Goal: Task Accomplishment & Management: Use online tool/utility

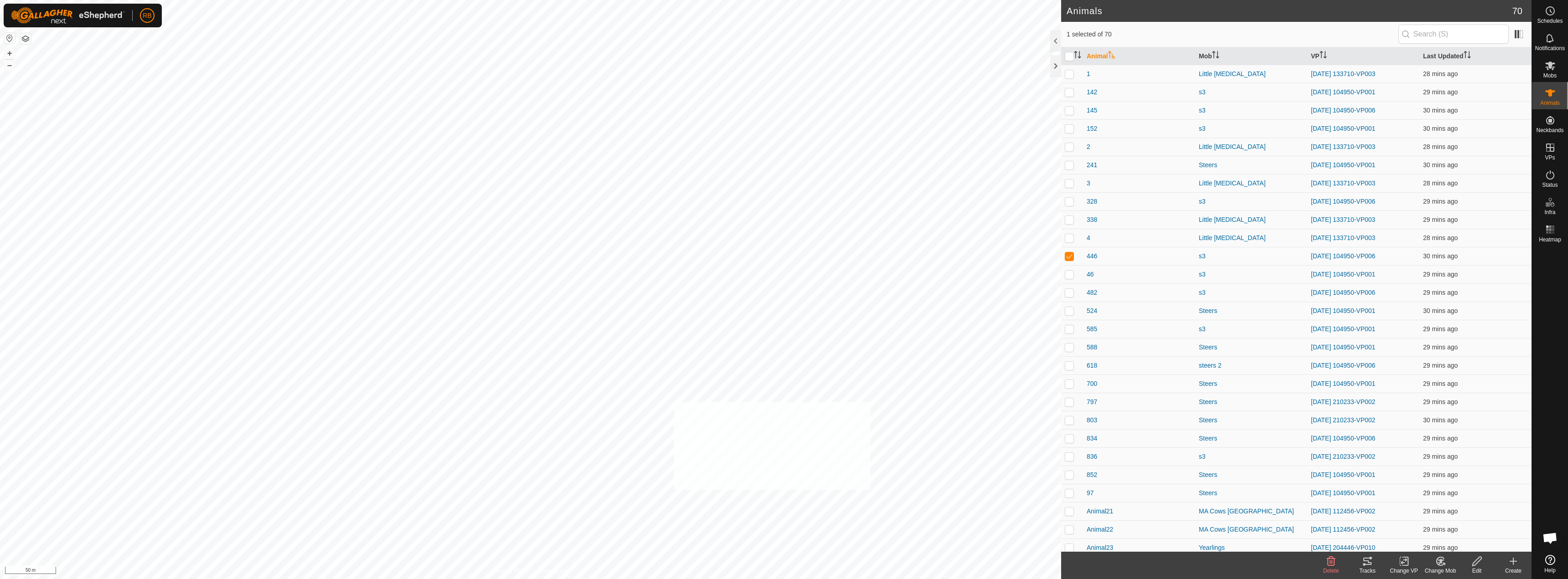
checkbox input "true"
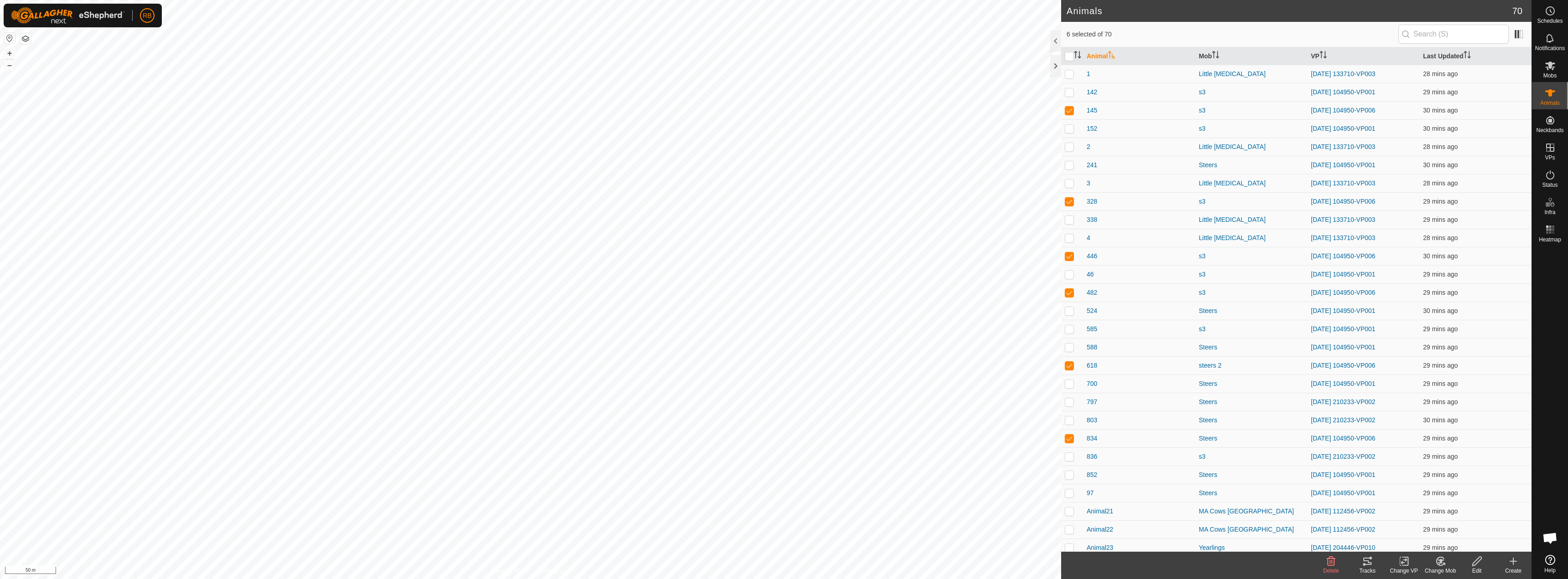
click at [1362, 562] on tracks-svg-icon at bounding box center [1368, 561] width 37 height 11
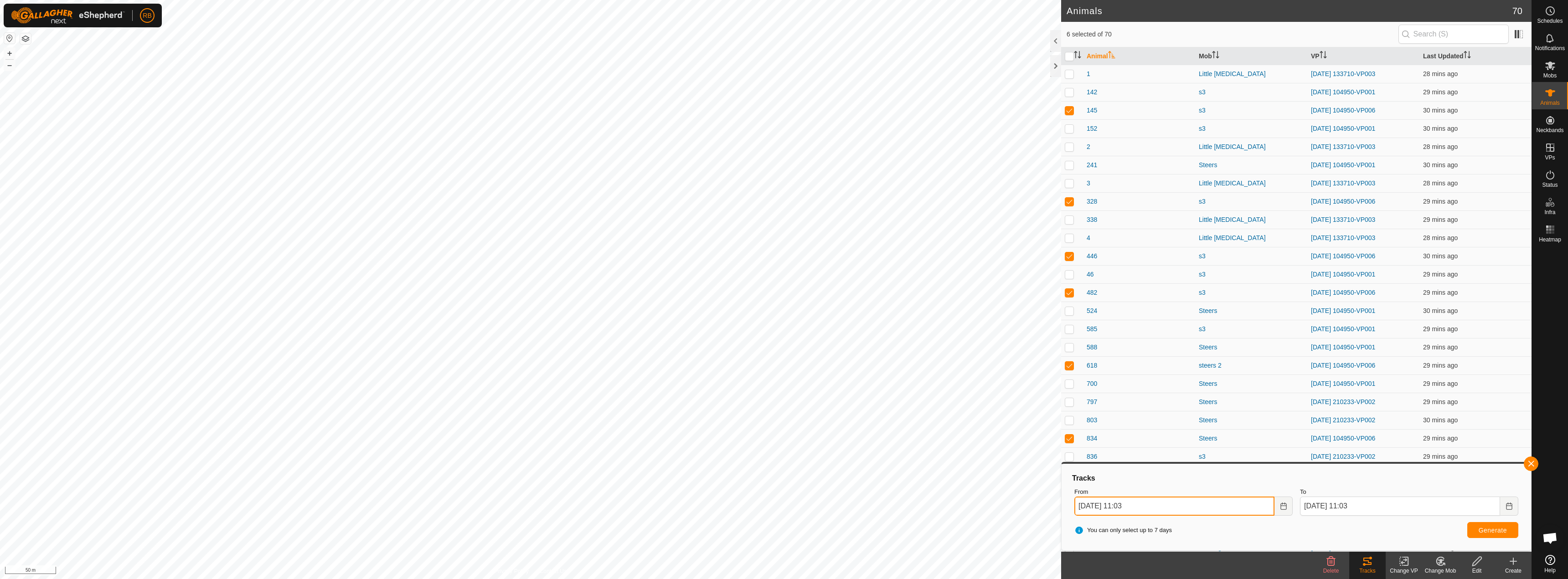
click at [1226, 508] on input "[DATE] 11:03" at bounding box center [1174, 505] width 200 height 19
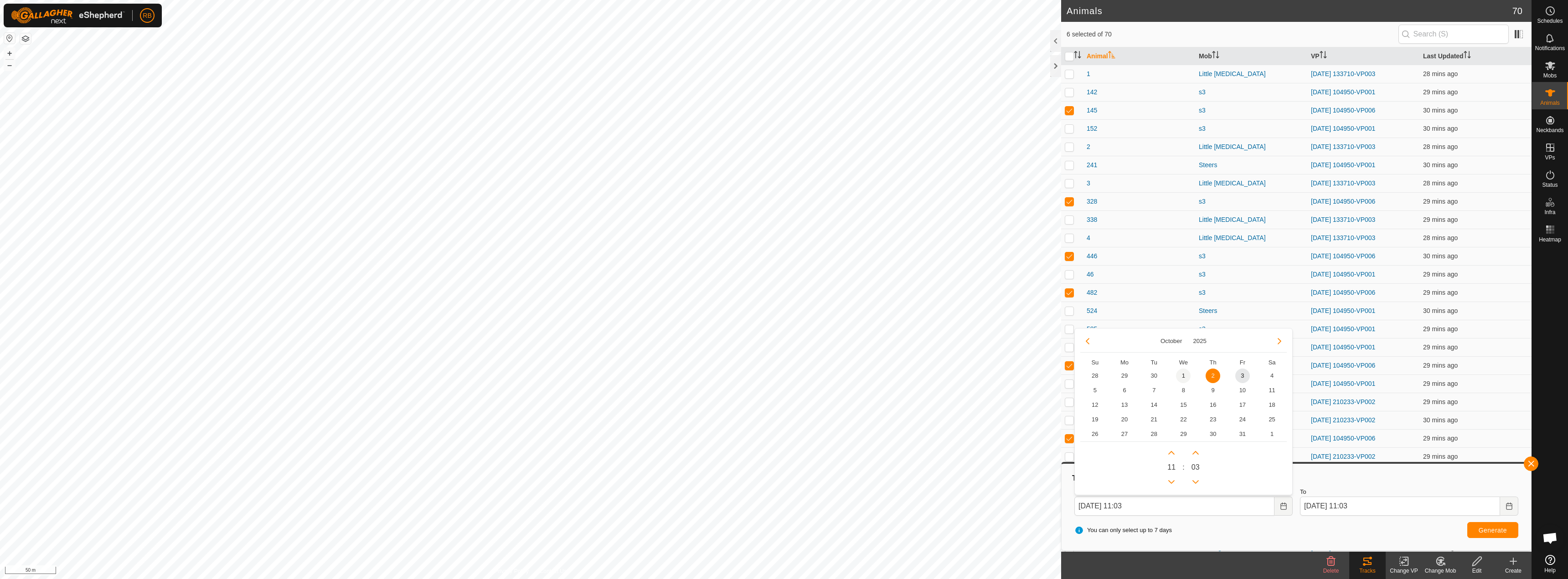
click at [1184, 375] on span "1" at bounding box center [1183, 376] width 15 height 15
type input "[DATE] 11:03"
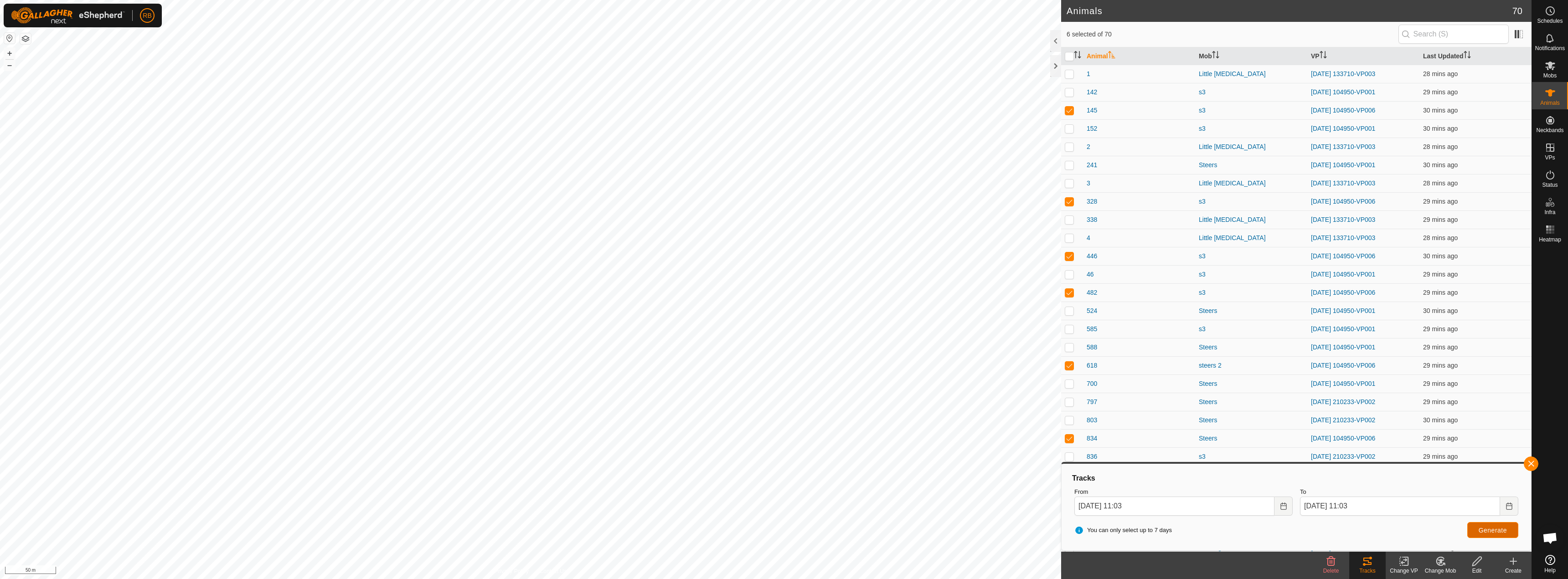
click at [1474, 535] on button "Generate" at bounding box center [1493, 530] width 51 height 16
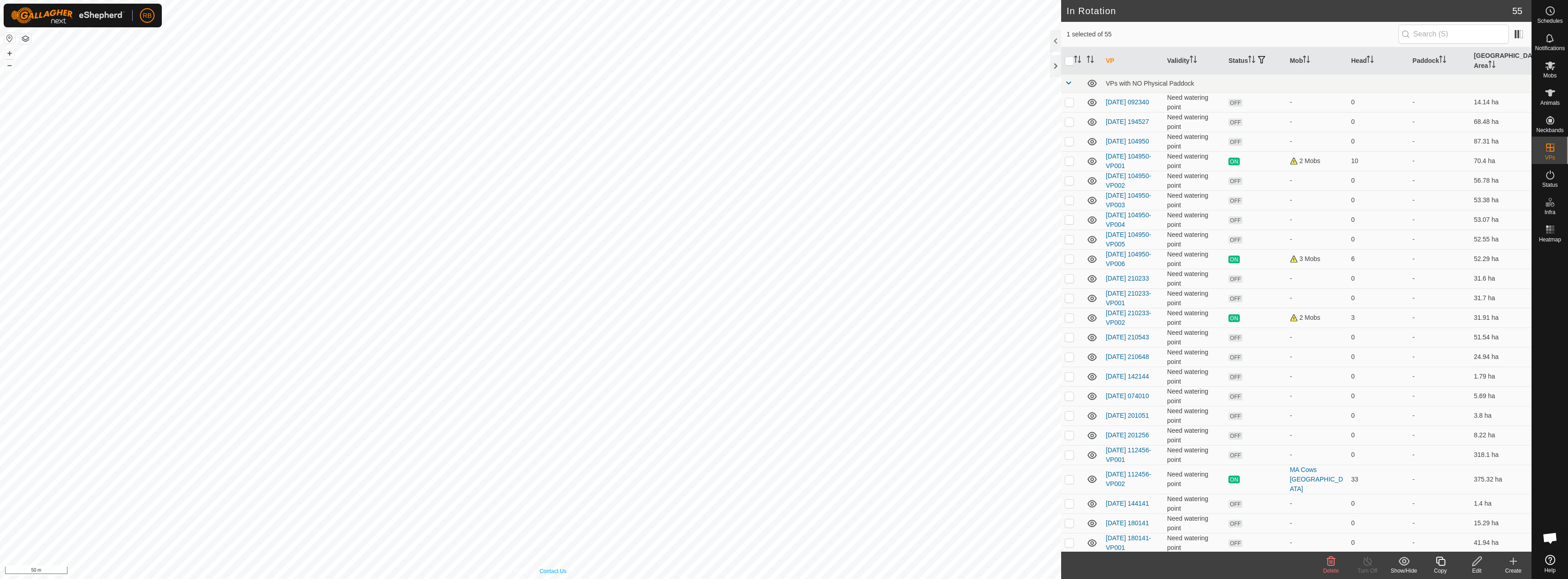
checkbox input "true"
checkbox input "false"
checkbox input "true"
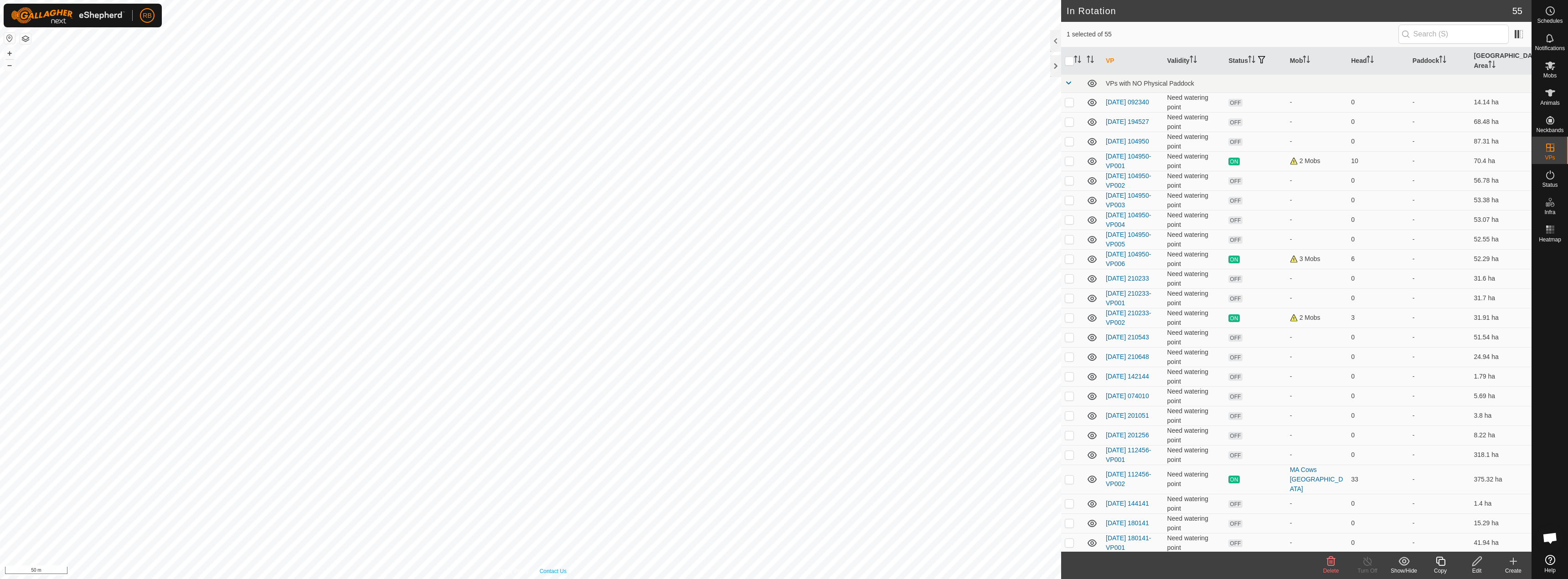
checkbox input "true"
checkbox input "false"
checkbox input "true"
checkbox input "false"
checkbox input "true"
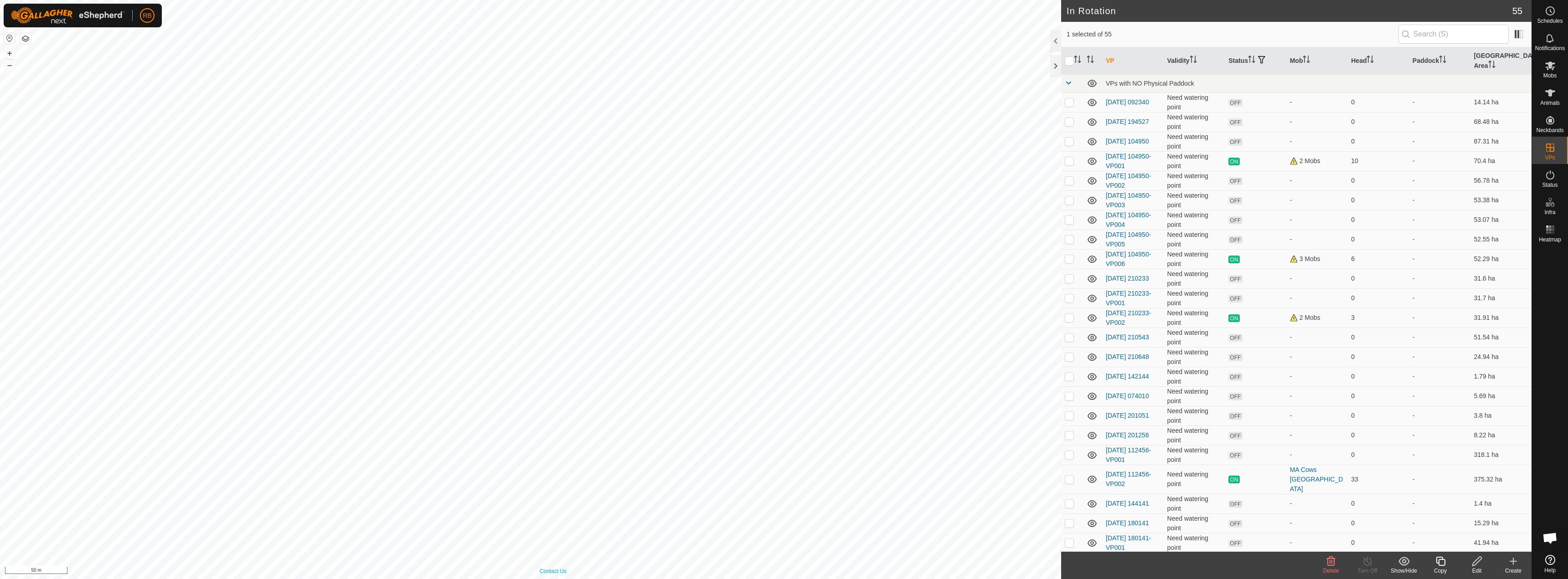
checkbox input "false"
checkbox input "true"
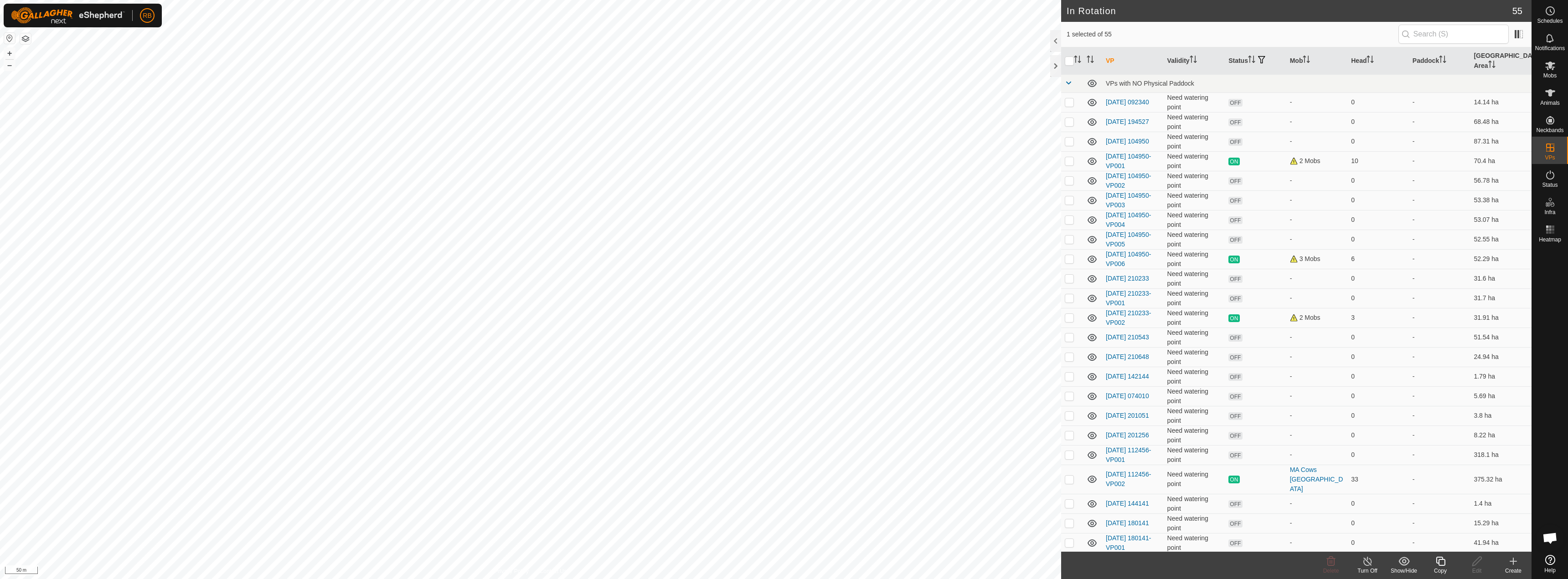
click at [1441, 563] on icon at bounding box center [1440, 561] width 12 height 11
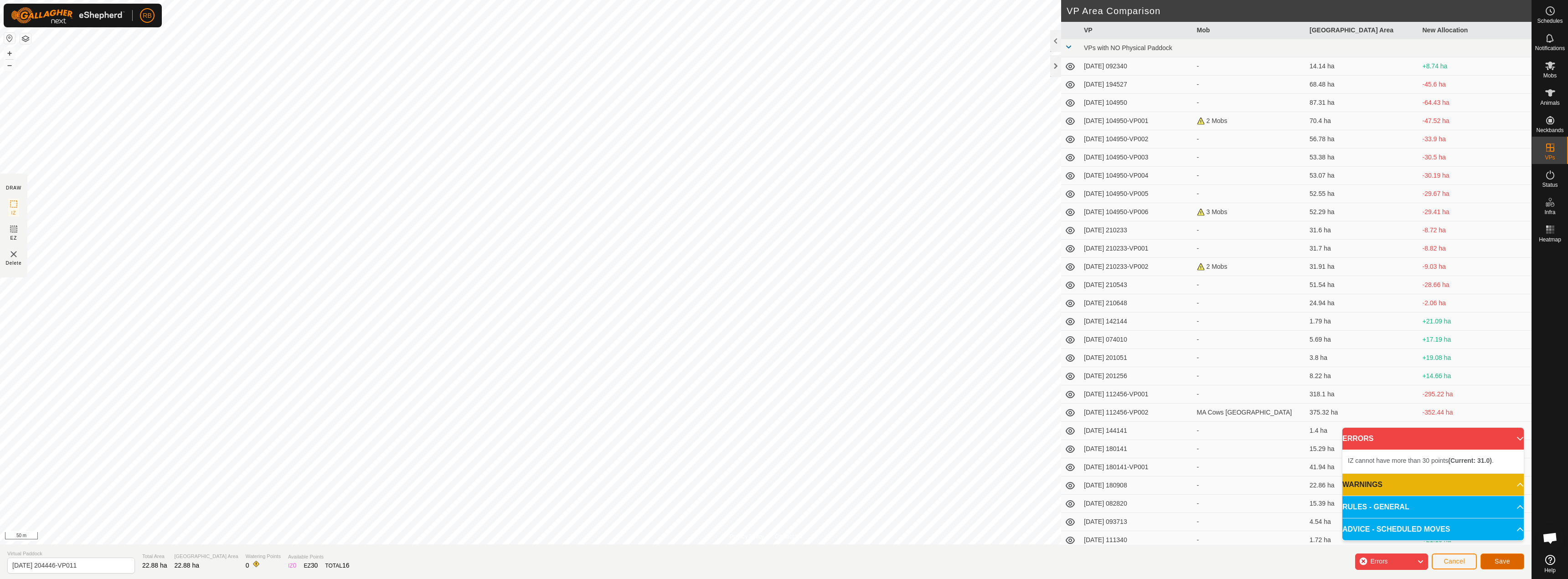
click at [1511, 559] on button "Save" at bounding box center [1502, 561] width 44 height 16
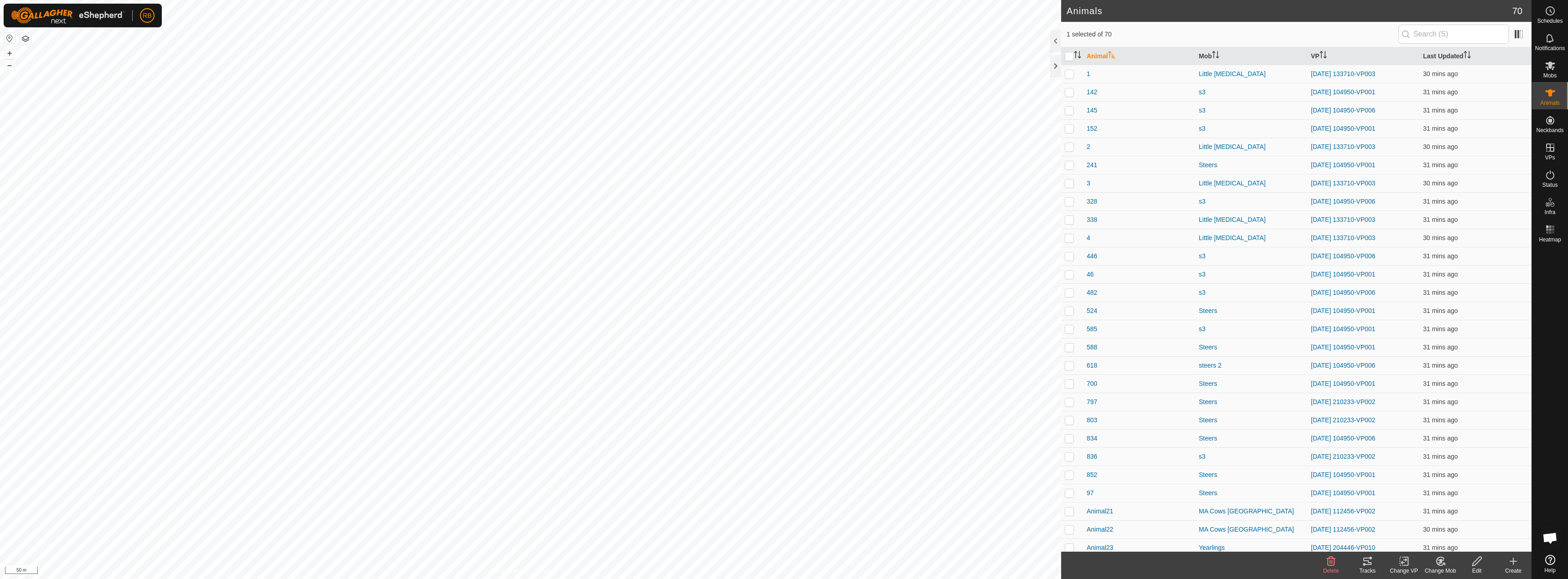
click at [1410, 565] on change-vp-svg-icon at bounding box center [1404, 561] width 37 height 11
click at [1426, 521] on link "Choose VP..." at bounding box center [1431, 522] width 90 height 18
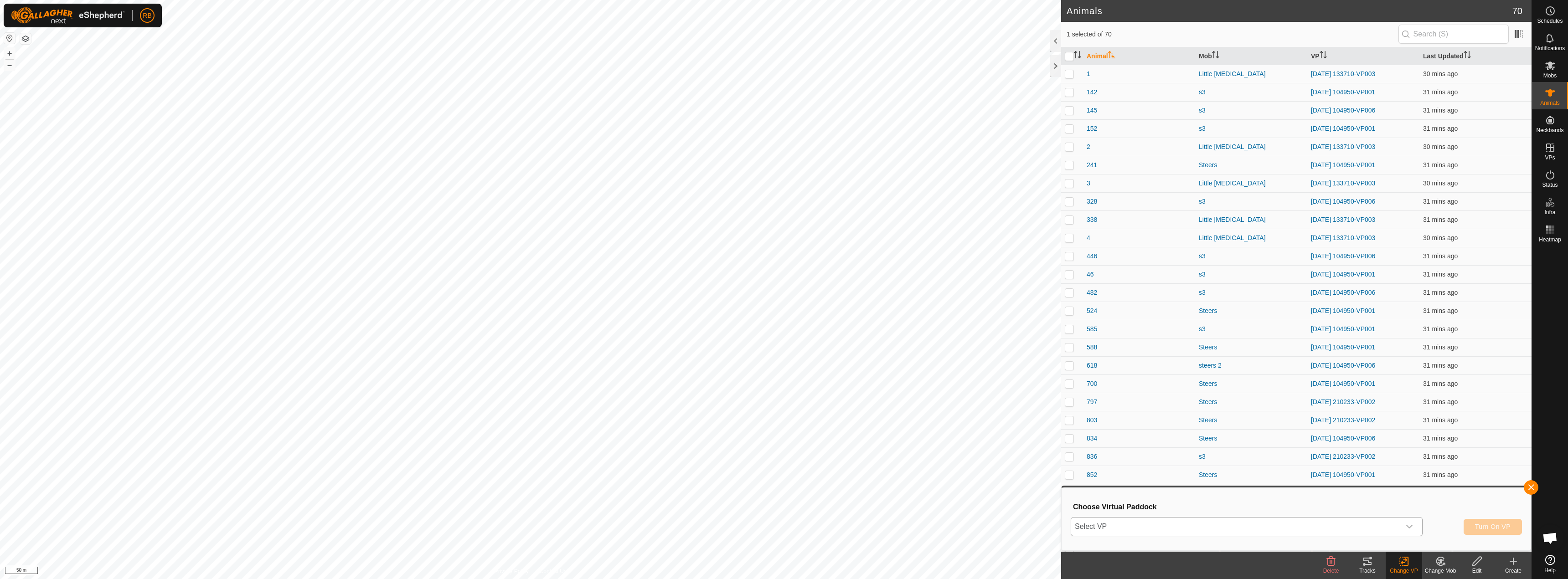
click at [1304, 533] on span "Select VP" at bounding box center [1236, 527] width 329 height 18
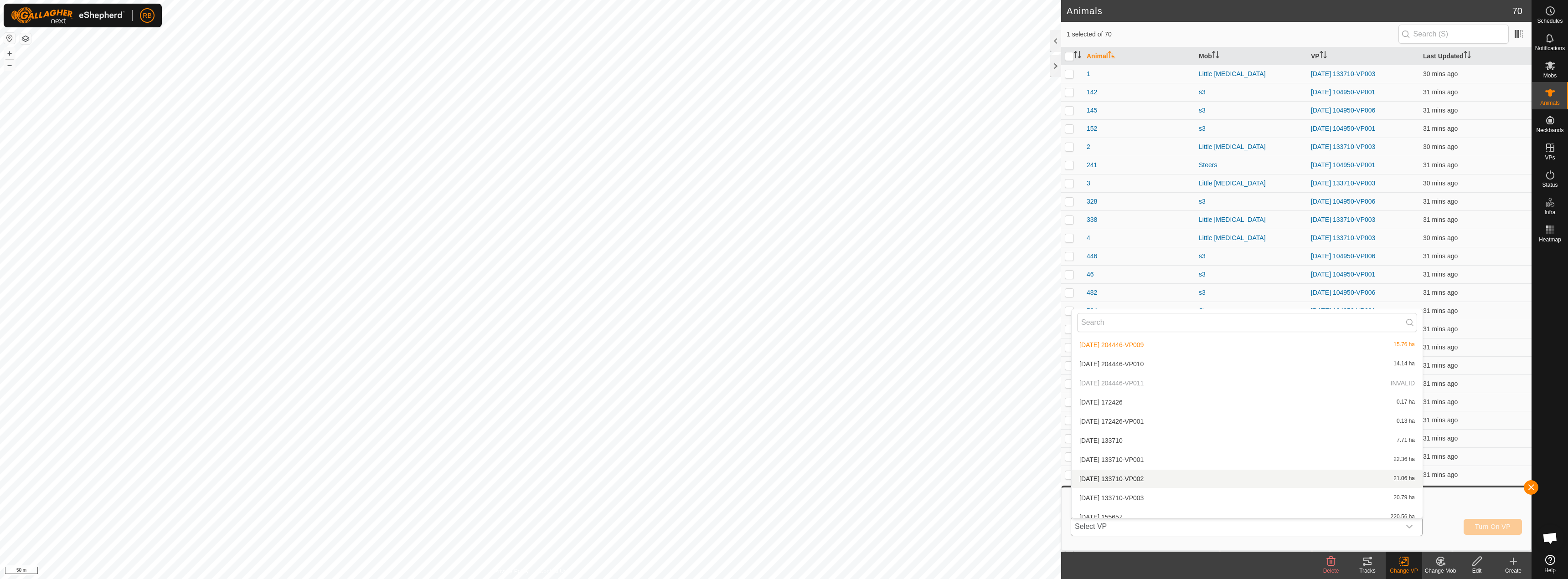
scroll to position [909, 0]
click at [1404, 569] on div "Change VP" at bounding box center [1404, 570] width 37 height 8
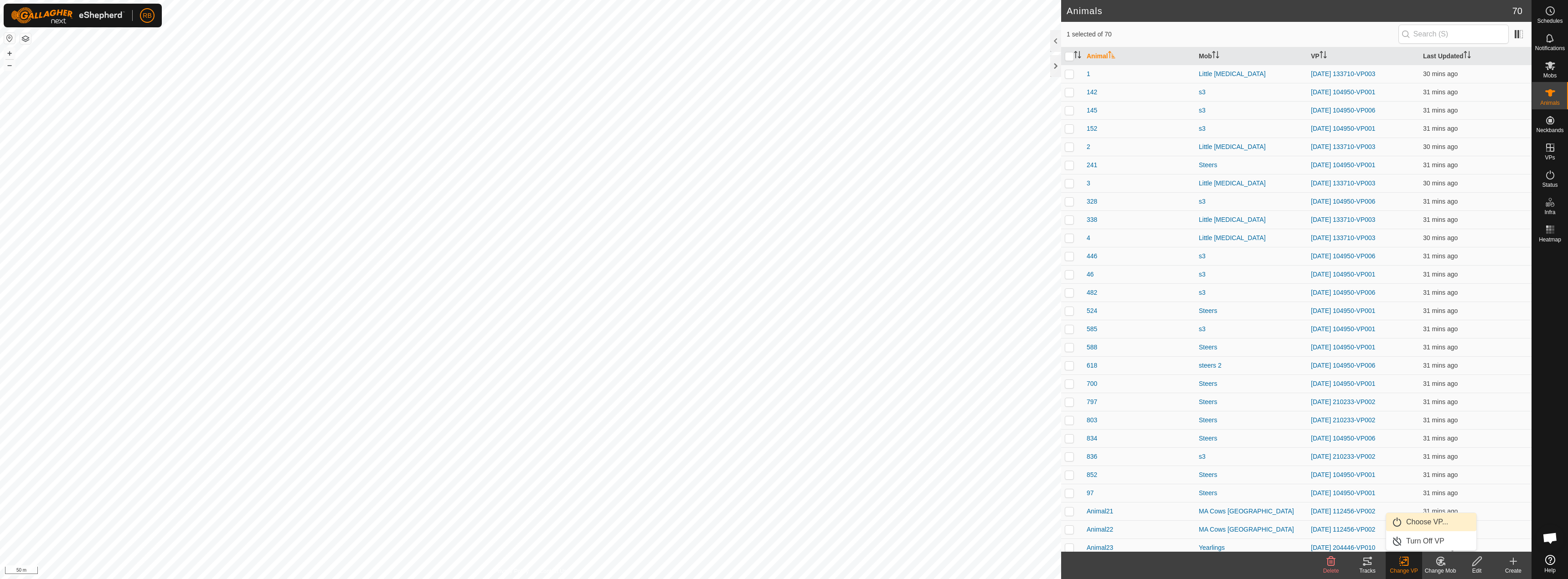
click at [1421, 524] on link "Choose VP..." at bounding box center [1431, 522] width 90 height 18
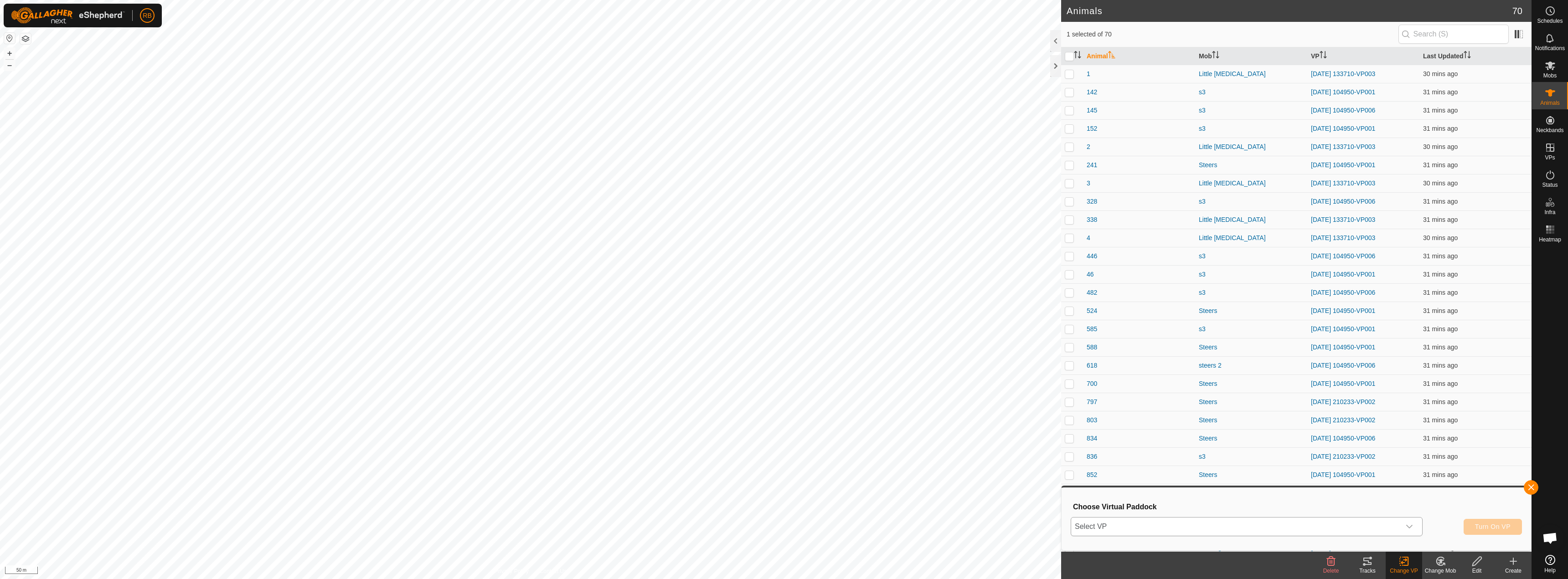
click at [1146, 524] on span "Select VP" at bounding box center [1236, 527] width 329 height 18
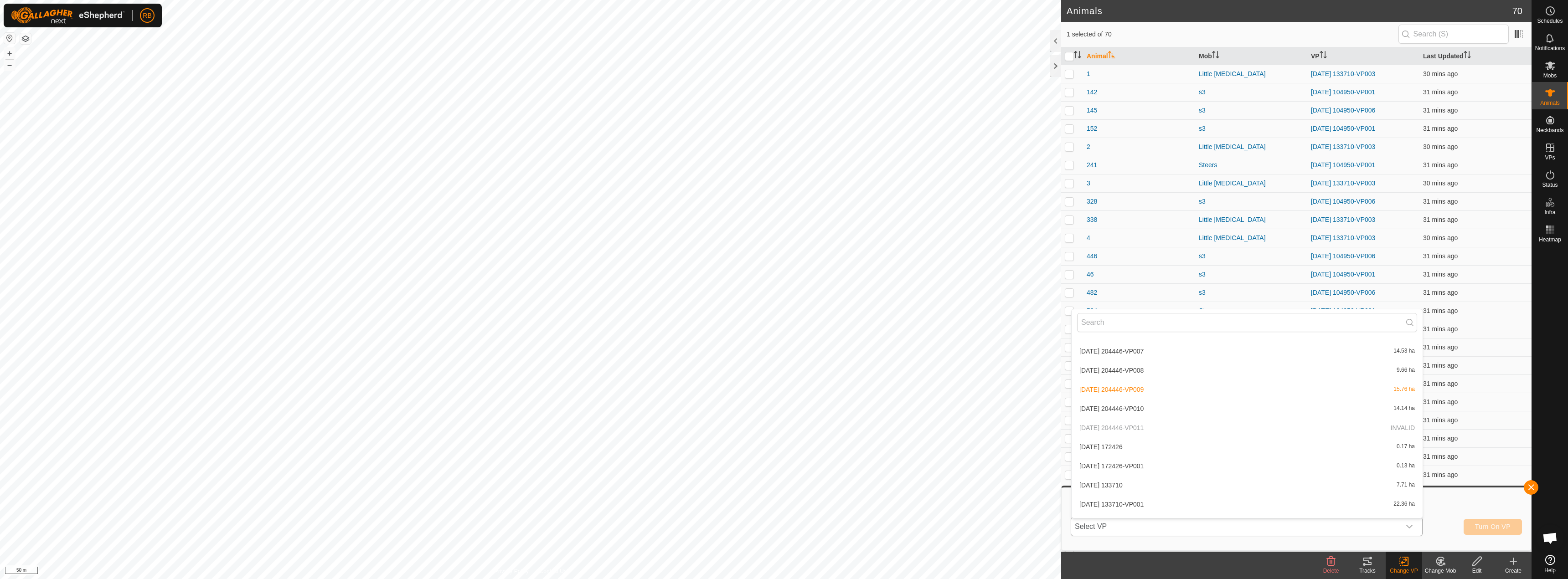
scroll to position [875, 0]
click at [1141, 409] on p-selectitem "[DATE] 204446-VP011 INVALID" at bounding box center [1247, 409] width 351 height 18
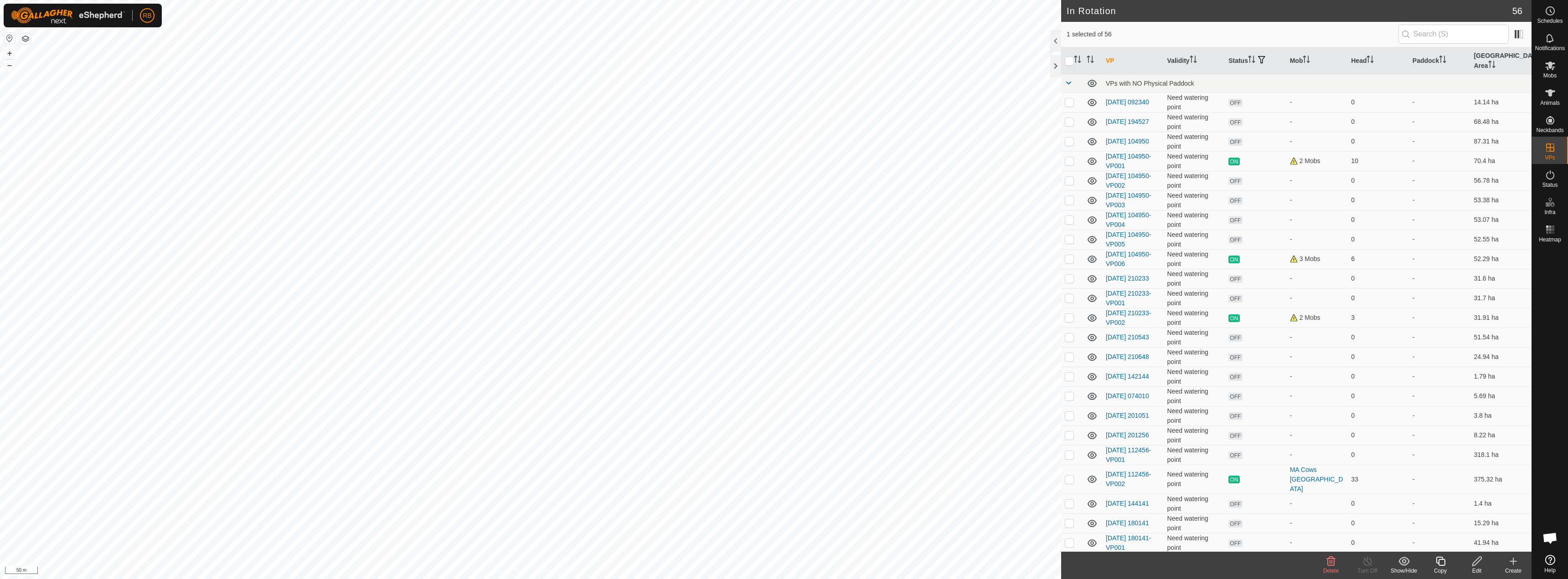
checkbox input "false"
checkbox input "true"
checkbox input "false"
checkbox input "true"
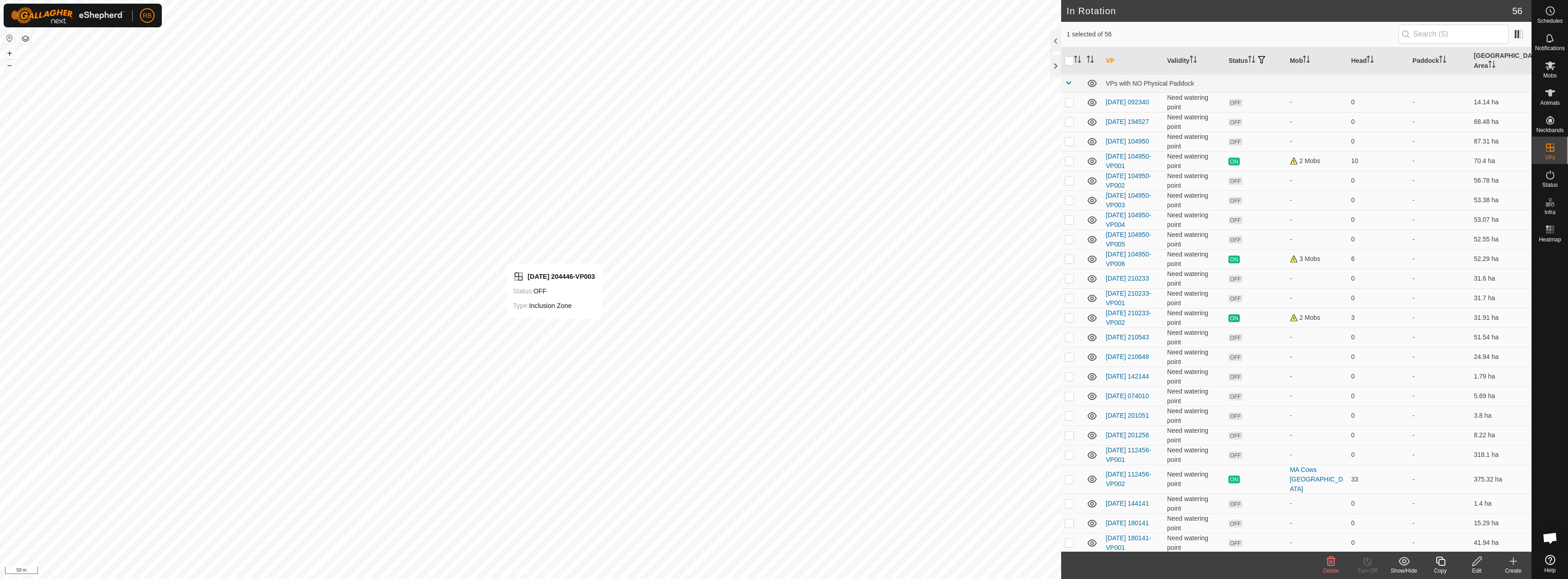
checkbox input "false"
checkbox input "true"
checkbox input "false"
checkbox input "true"
checkbox input "false"
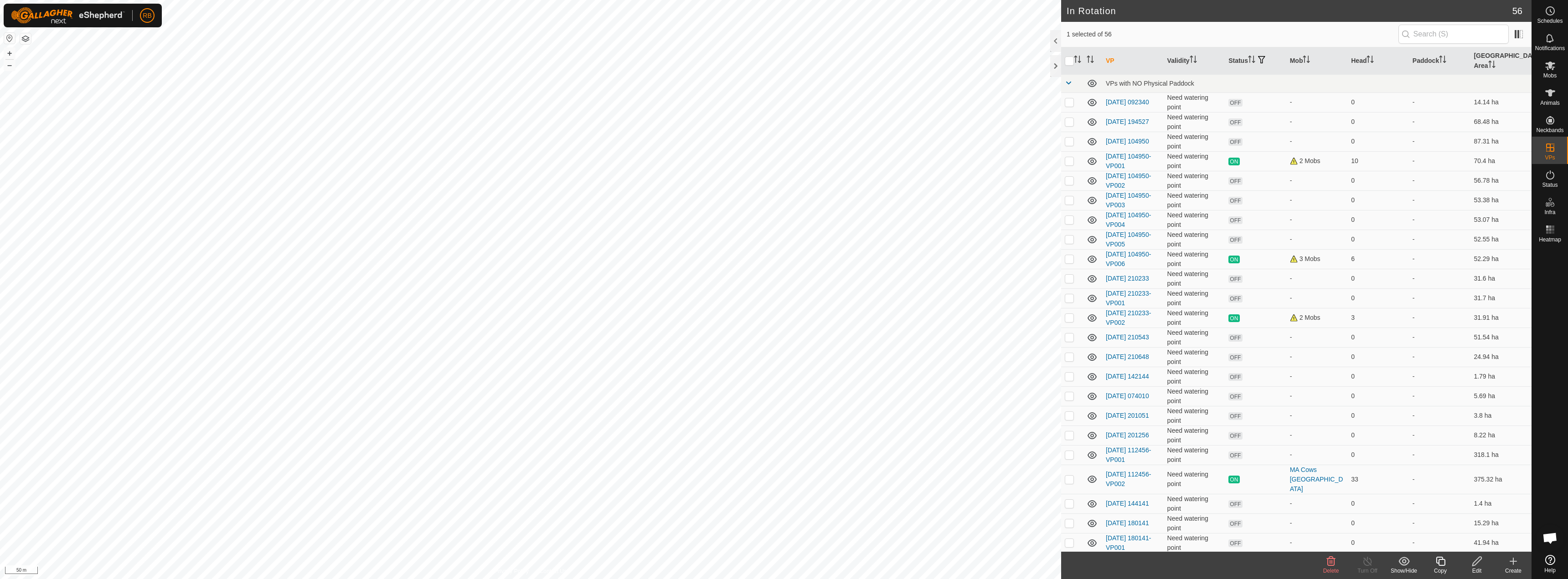
checkbox input "false"
checkbox input "true"
checkbox input "false"
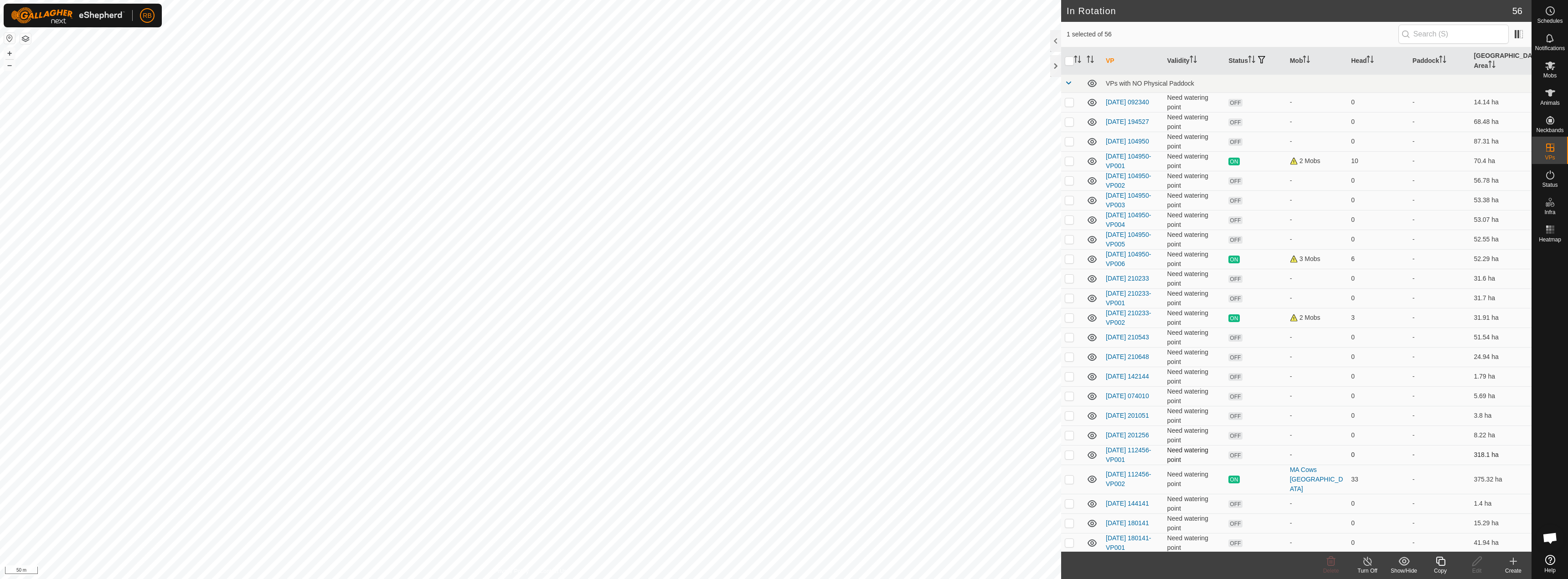
checkbox input "true"
checkbox input "false"
checkbox input "true"
checkbox input "false"
checkbox input "true"
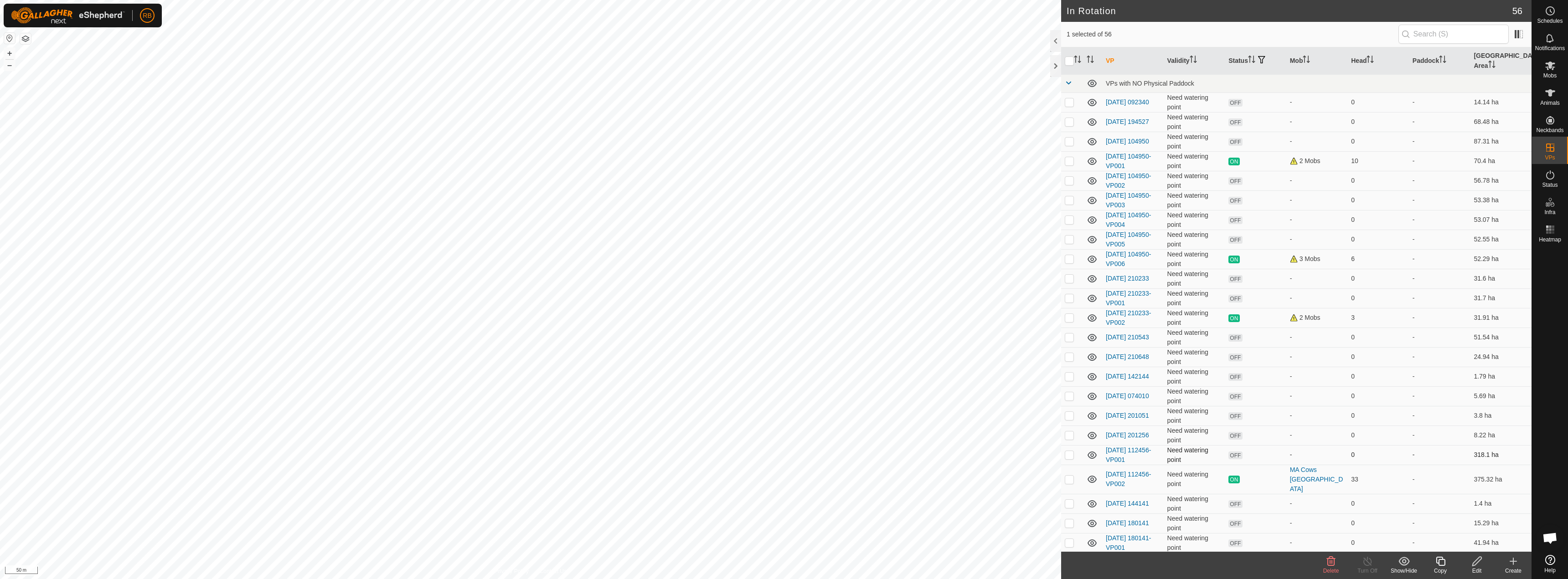
checkbox input "false"
checkbox input "true"
click at [1108, 450] on link "[DATE] 204446-VP011" at bounding box center [1129, 459] width 45 height 17
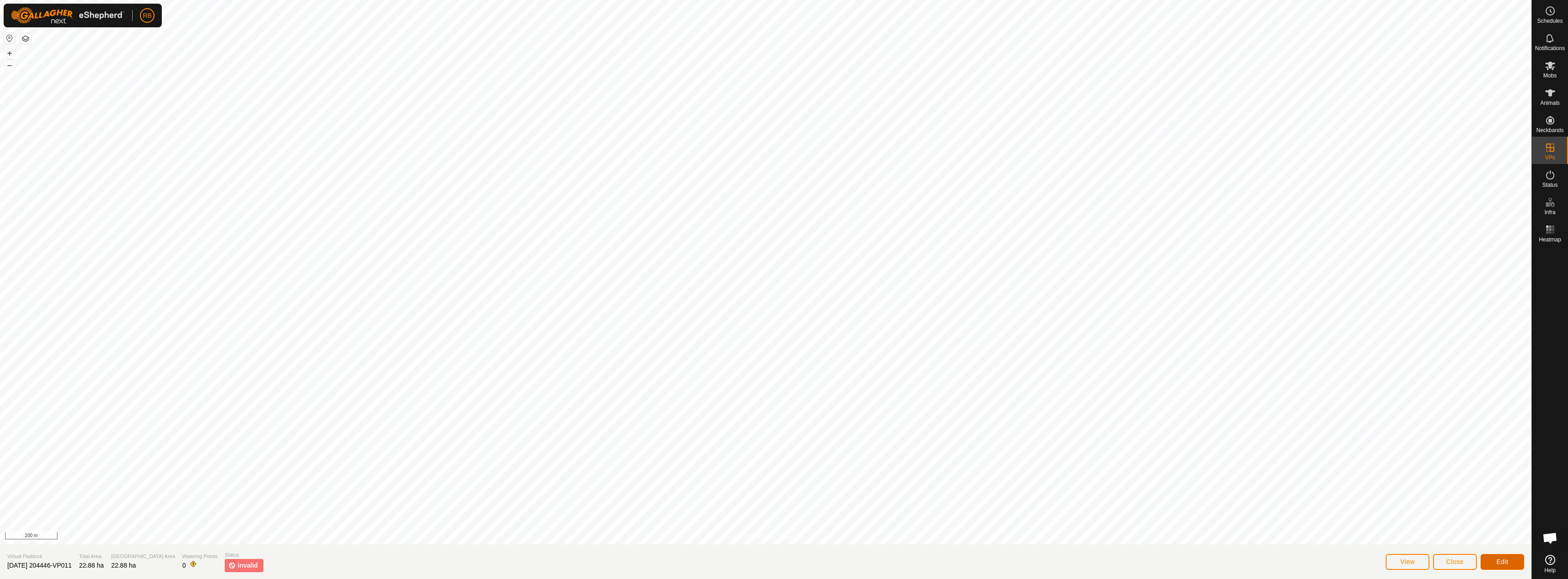
click at [1502, 560] on span "Edit" at bounding box center [1502, 561] width 12 height 7
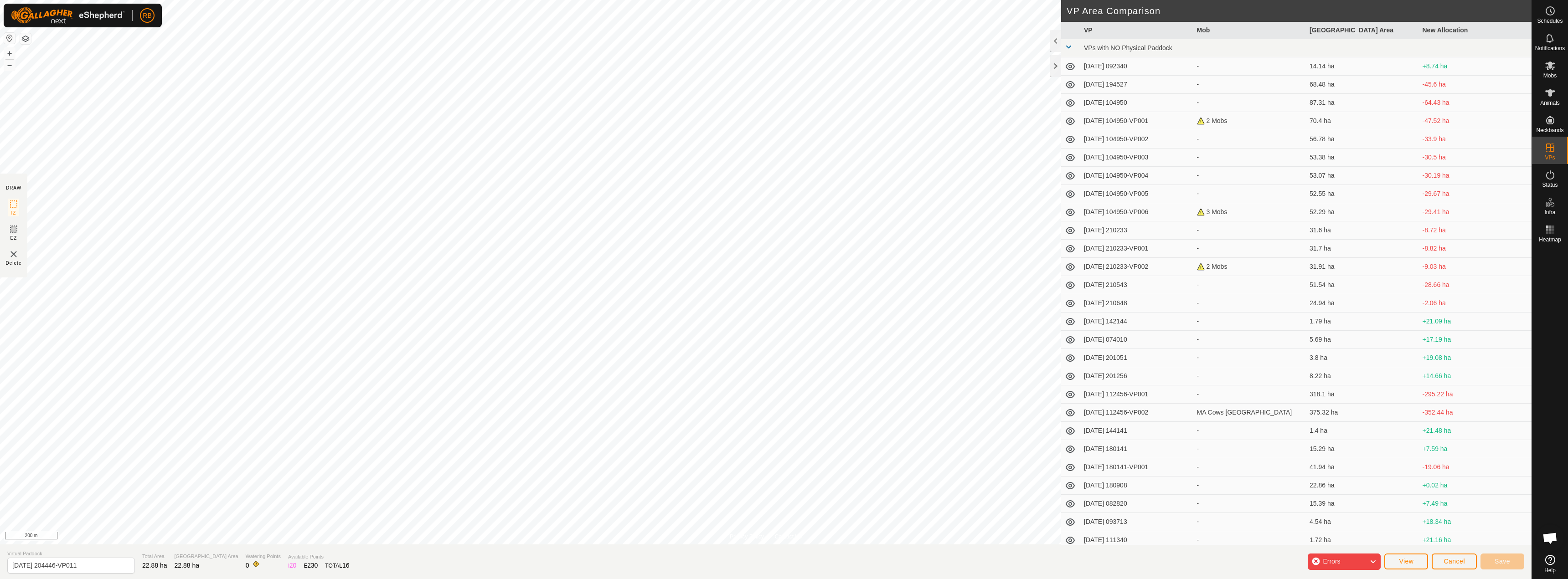
click at [1353, 558] on div "Errors" at bounding box center [1344, 561] width 73 height 16
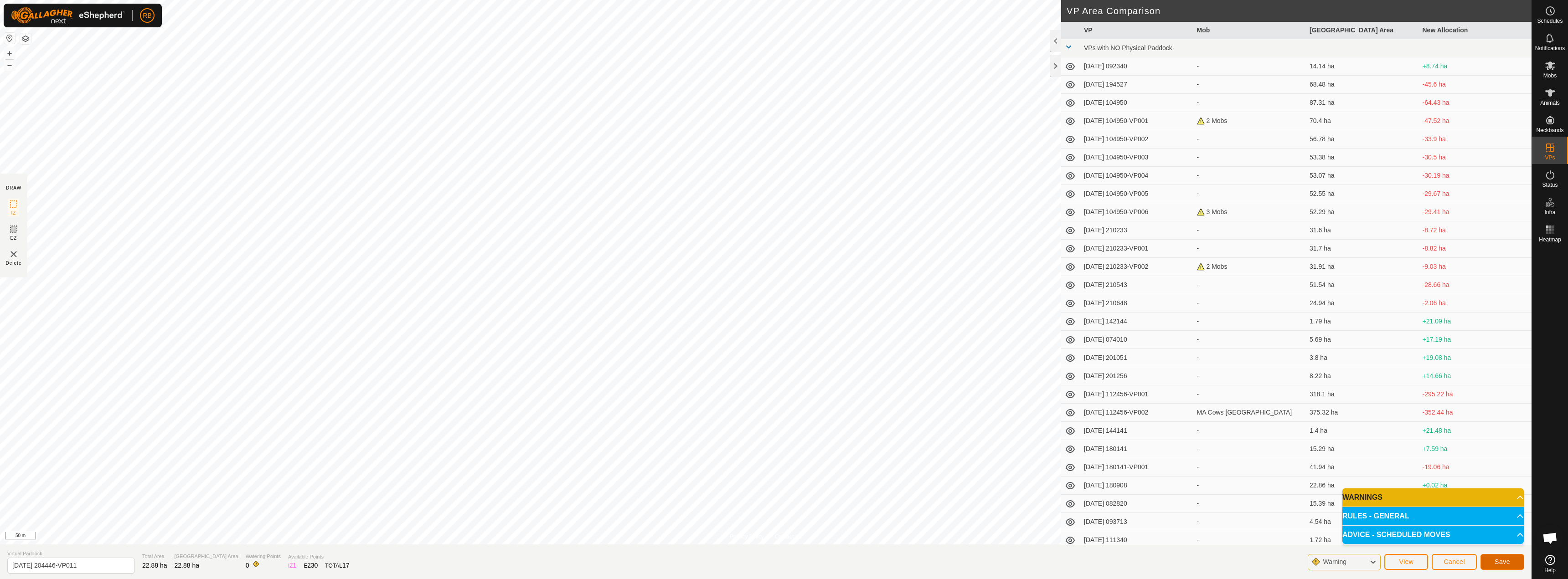
click at [1504, 564] on span "Save" at bounding box center [1502, 561] width 15 height 7
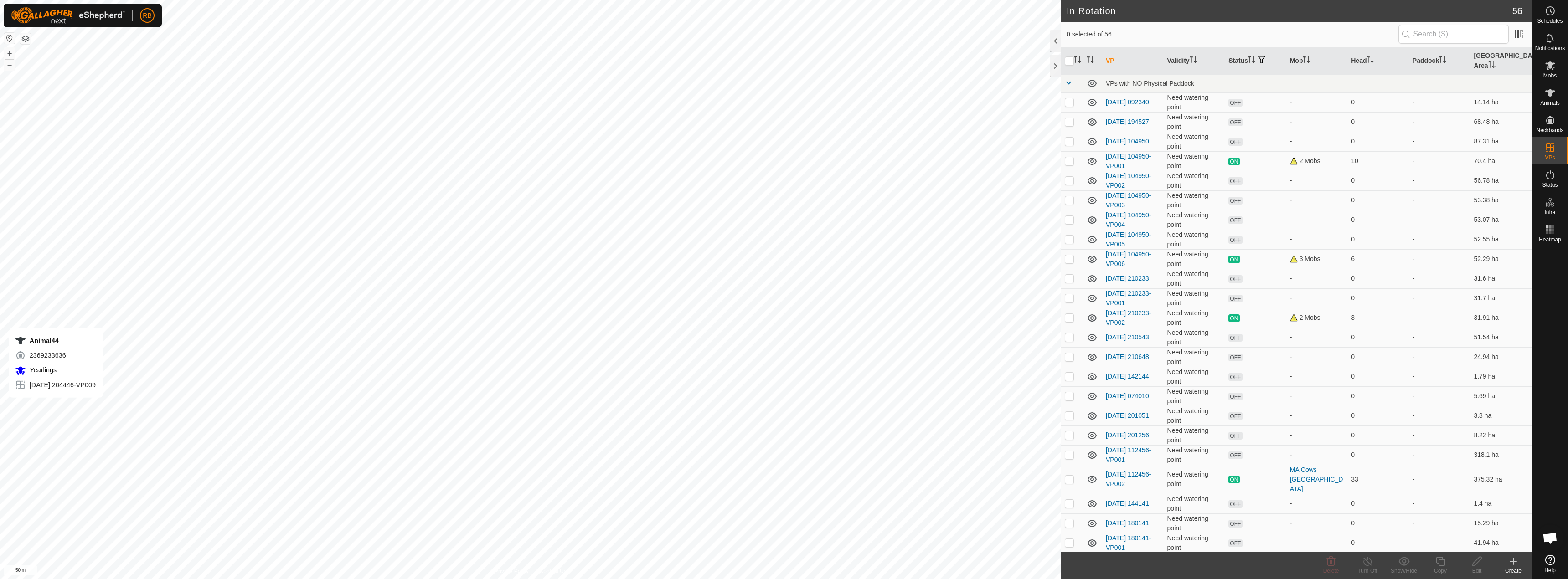
checkbox input "true"
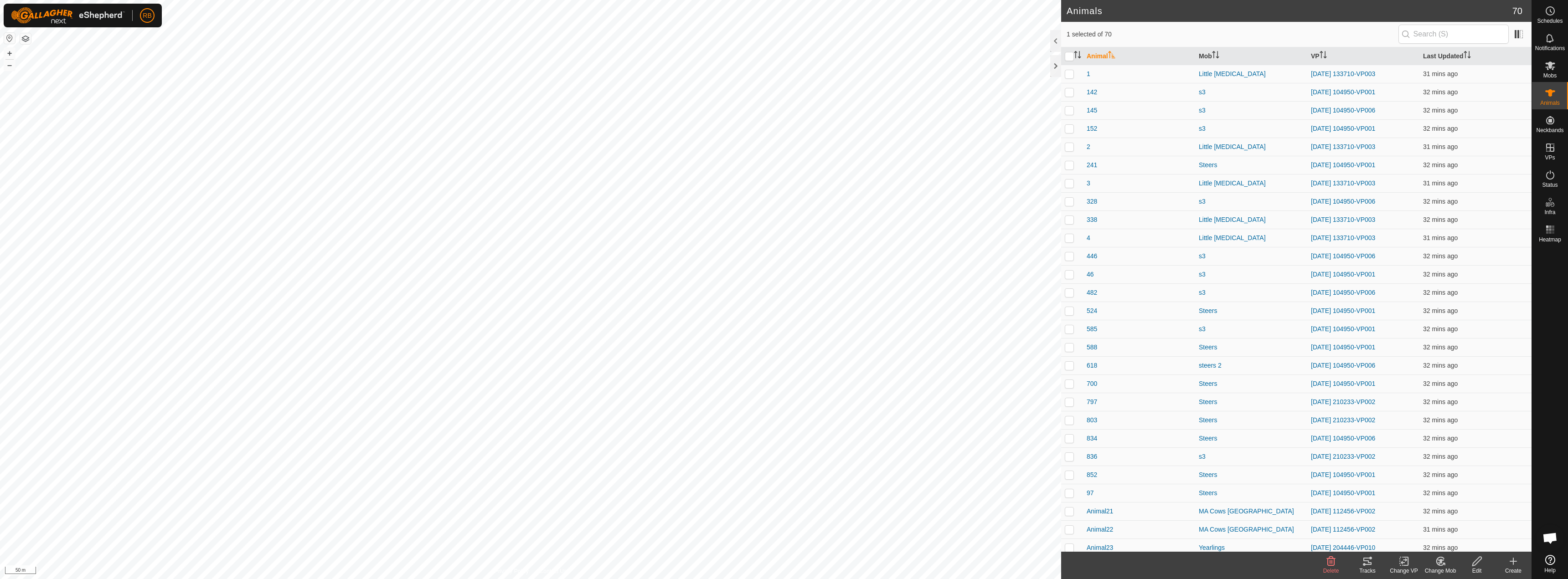
click at [1374, 564] on tracks-svg-icon at bounding box center [1368, 561] width 37 height 11
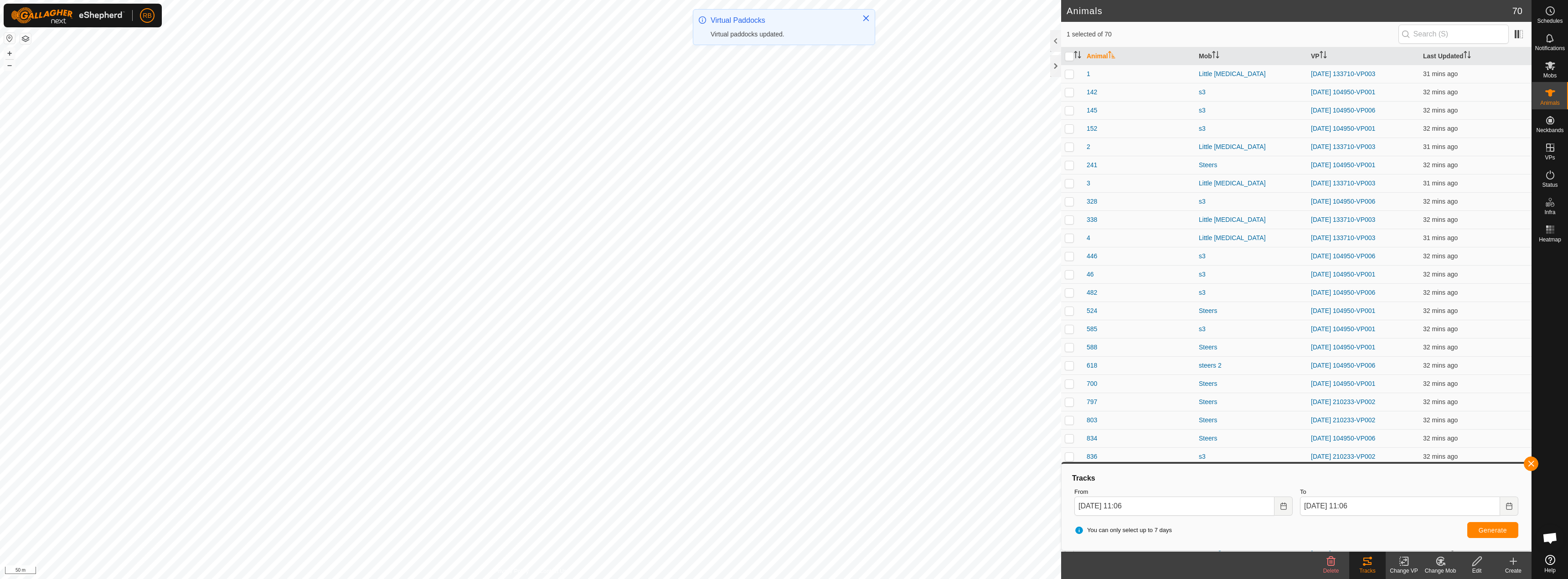
click at [1408, 568] on div "Change VP" at bounding box center [1404, 570] width 37 height 8
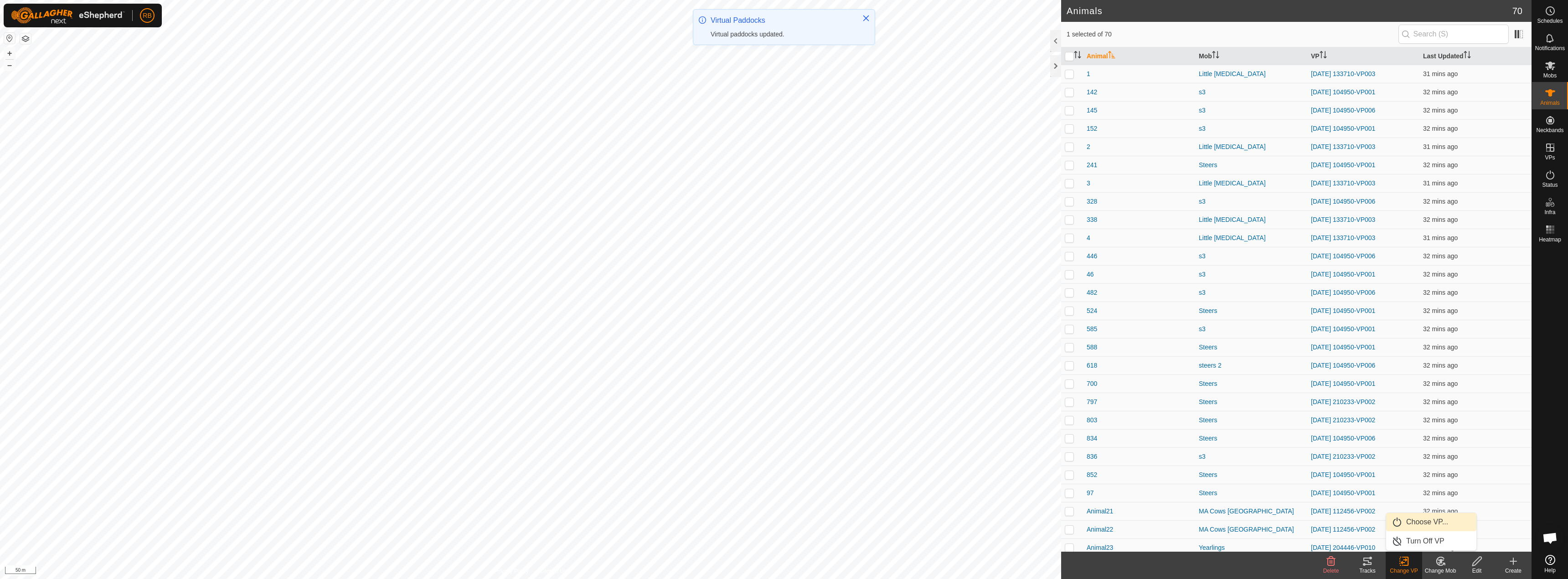
click at [1427, 522] on link "Choose VP..." at bounding box center [1431, 522] width 90 height 18
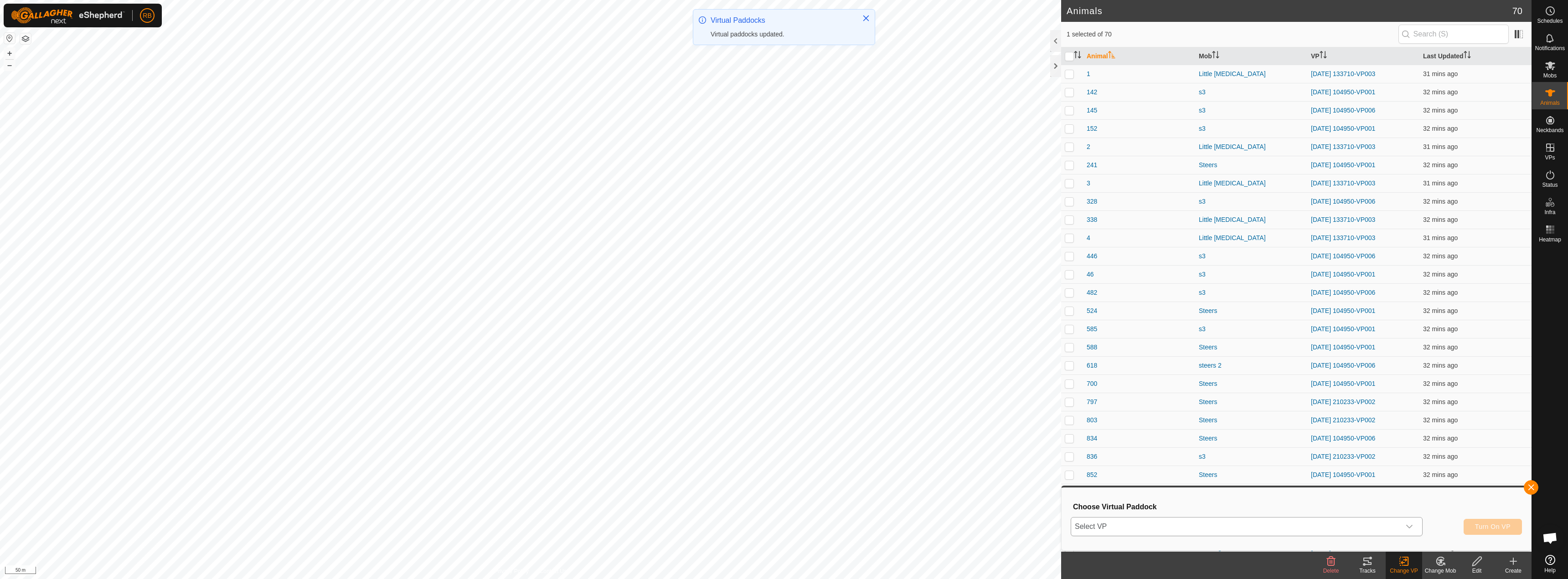
click at [1259, 517] on p-select "Select VP" at bounding box center [1247, 526] width 352 height 19
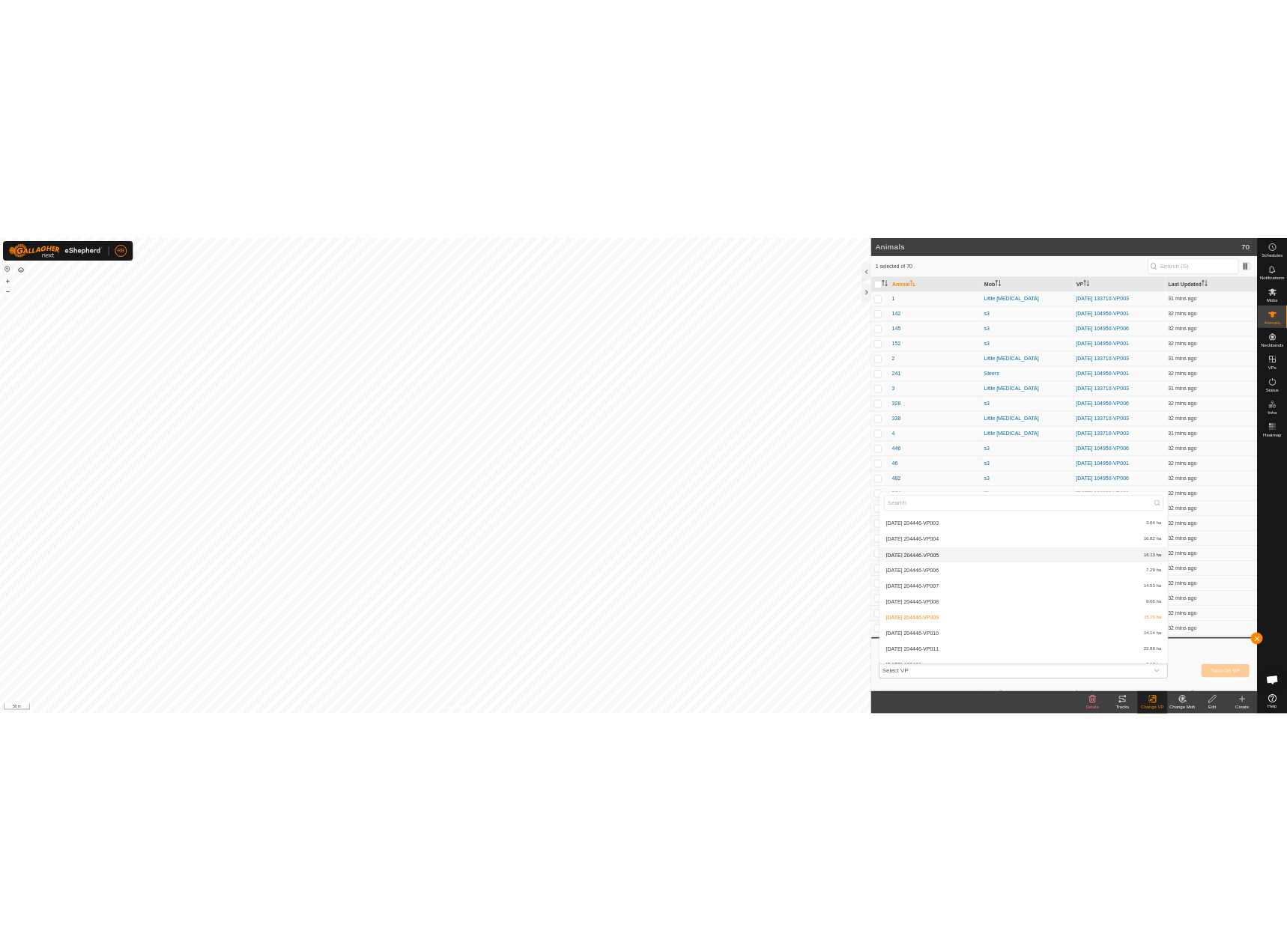
scroll to position [1364, 0]
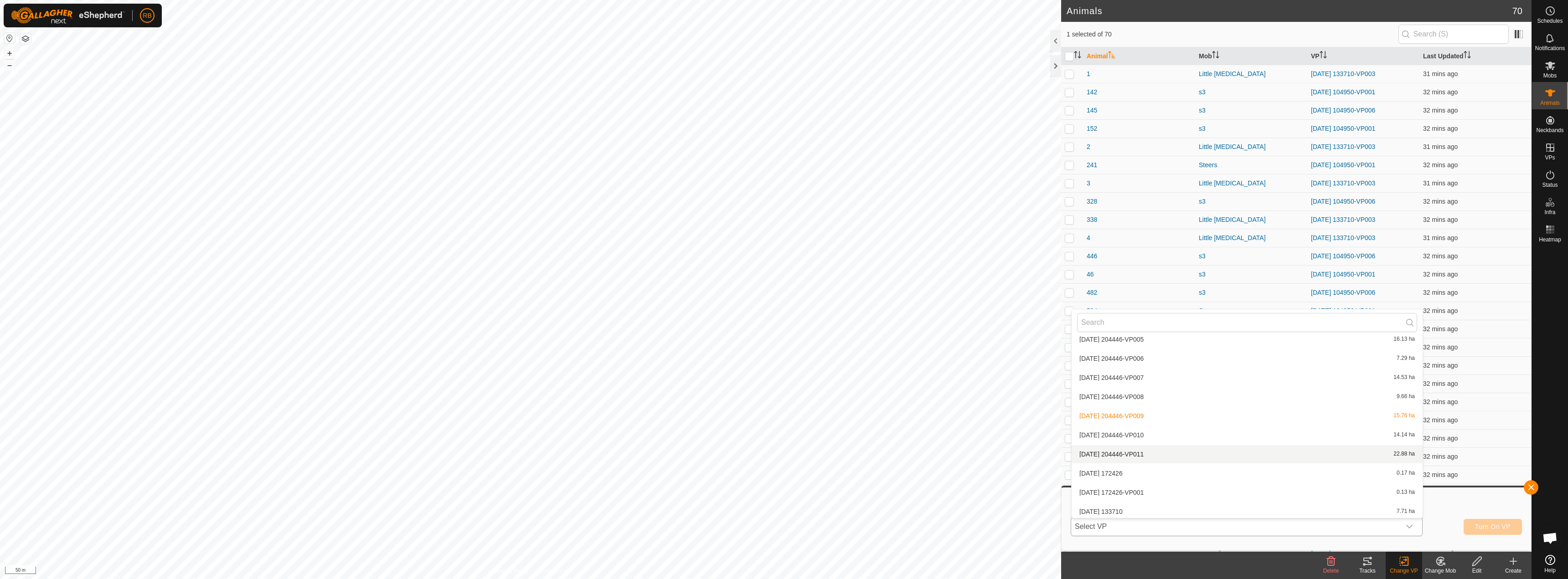
click at [1146, 457] on li "[DATE] 204446-VP011 22.88 ha" at bounding box center [1247, 454] width 351 height 18
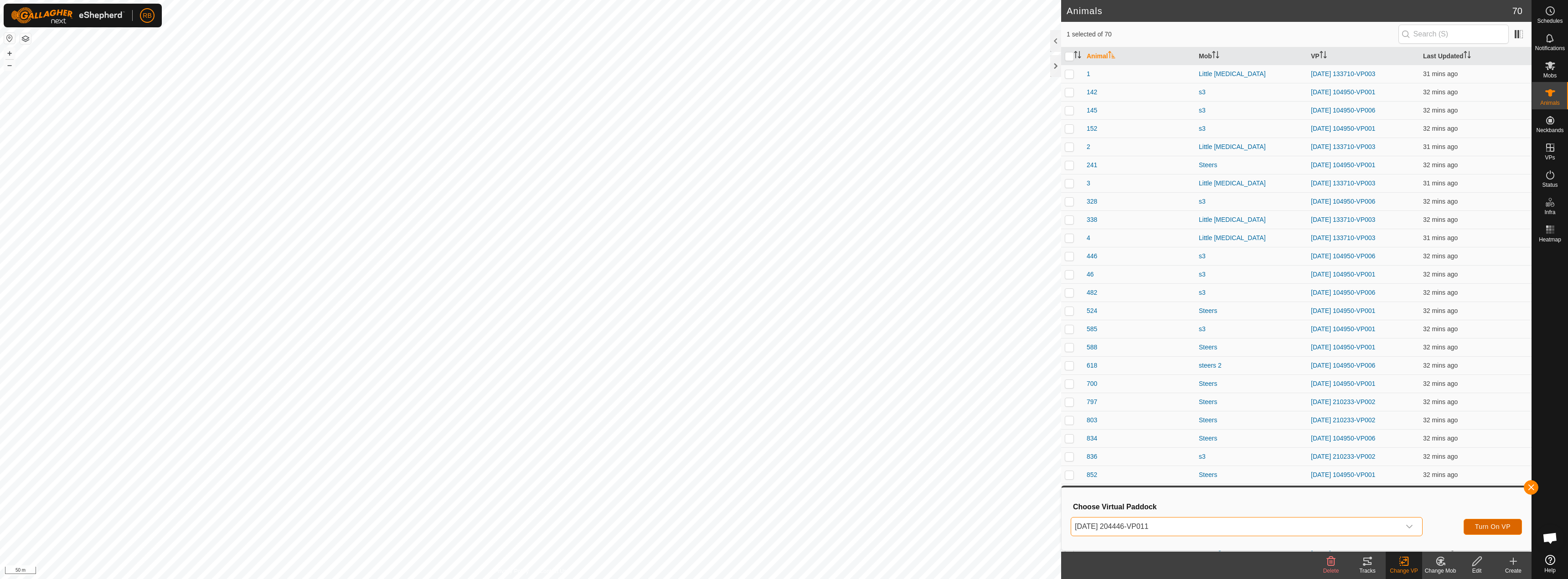
click at [1488, 523] on span "Turn On VP" at bounding box center [1493, 527] width 35 height 7
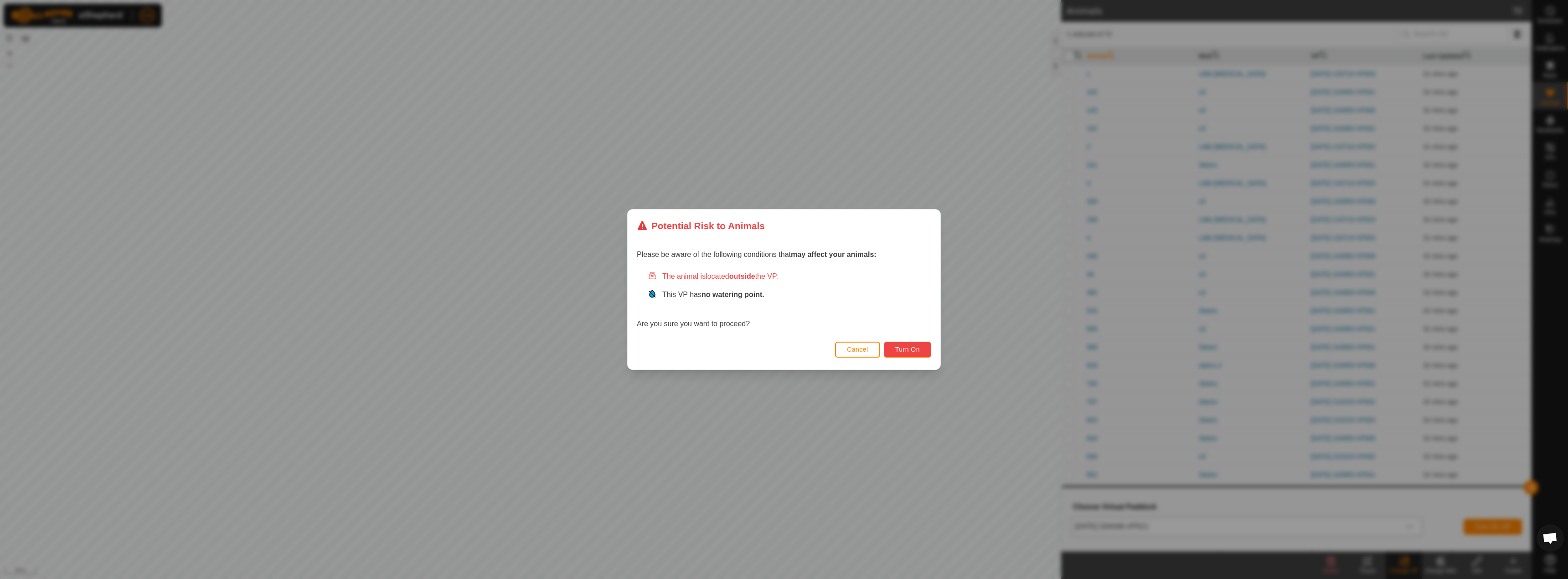
click at [894, 349] on button "Turn On" at bounding box center [908, 350] width 47 height 16
